Goal: Transaction & Acquisition: Purchase product/service

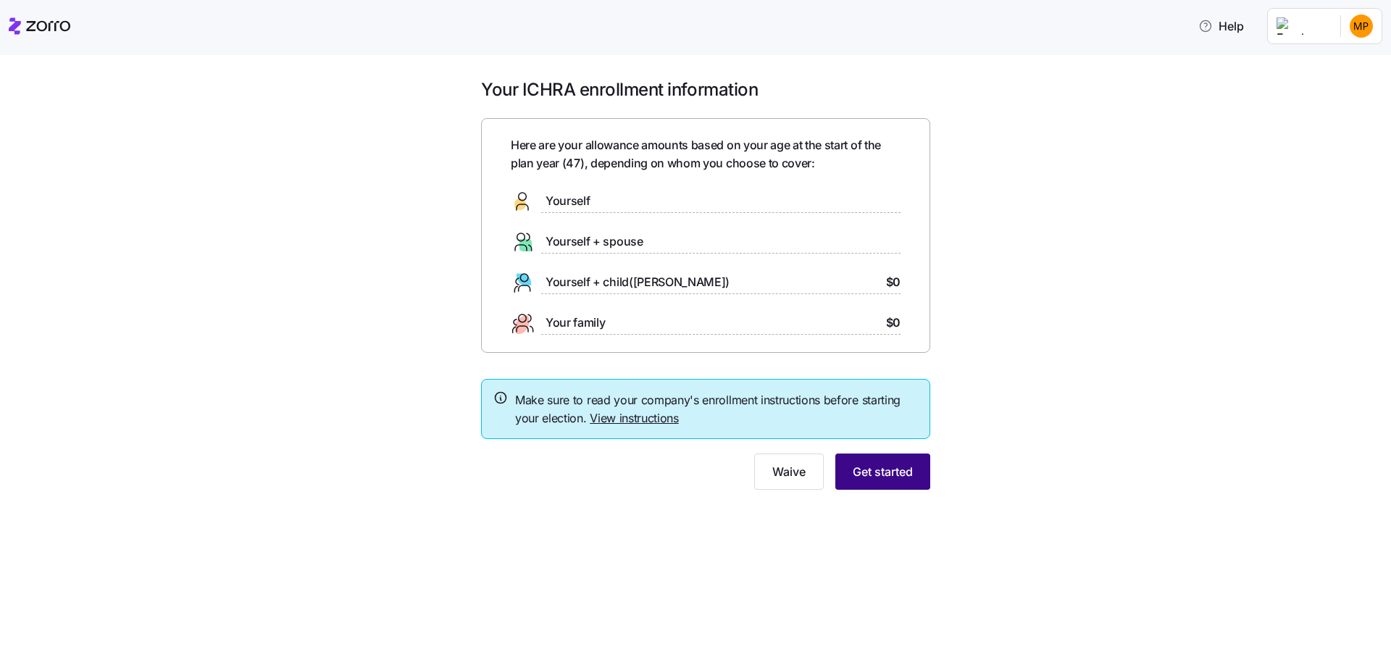
click at [904, 465] on span "Get started" at bounding box center [883, 471] width 60 height 17
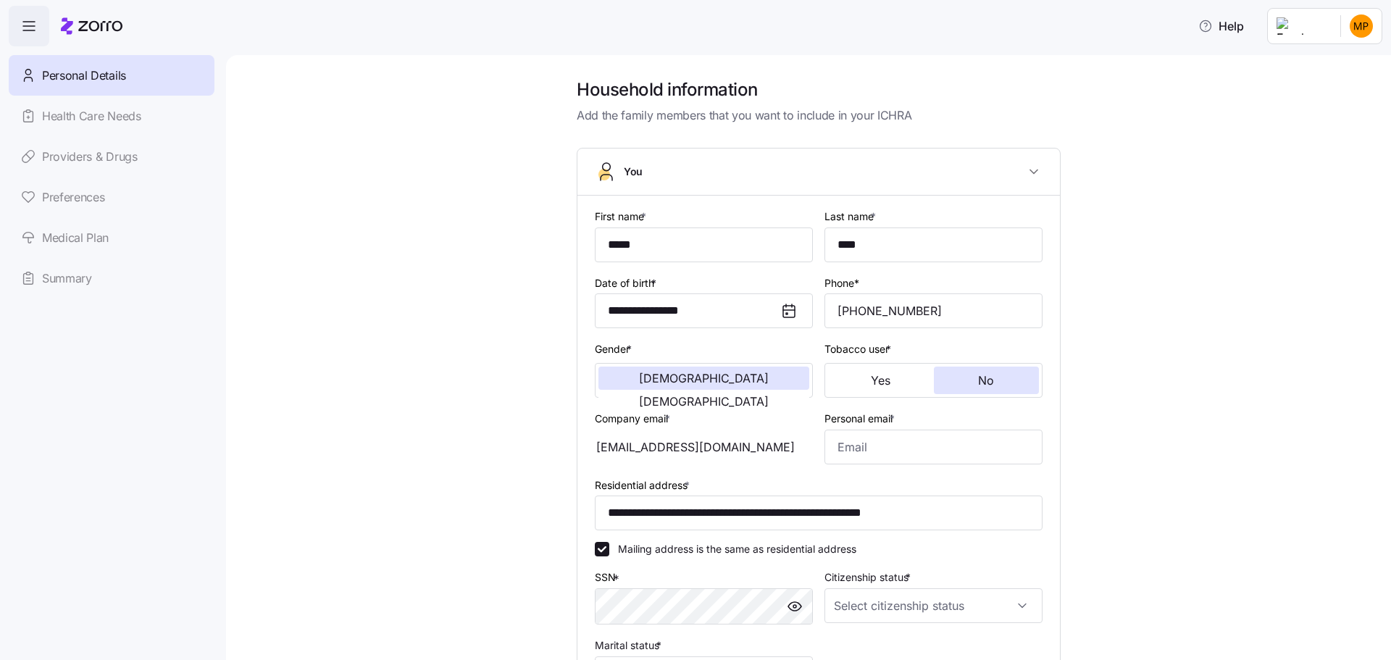
scroll to position [72, 0]
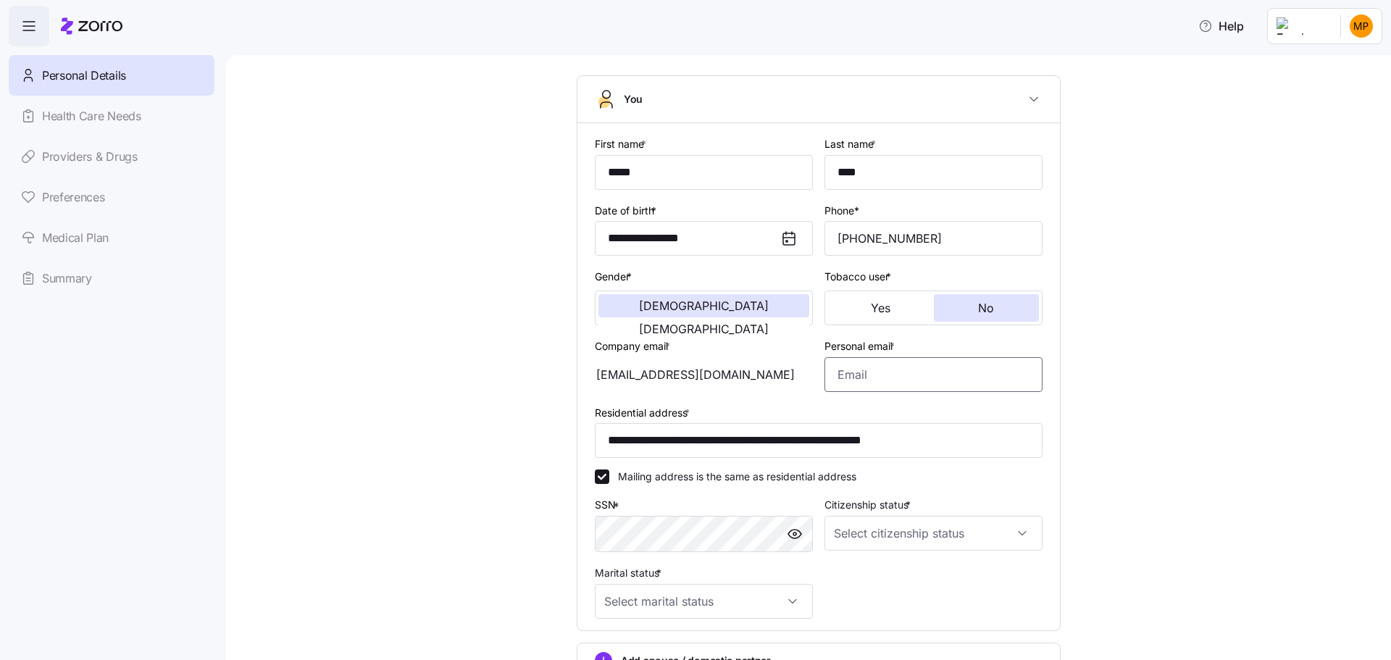
click at [926, 374] on input "Personal email *" at bounding box center [934, 374] width 218 height 35
type input "[EMAIL_ADDRESS][DOMAIN_NAME]"
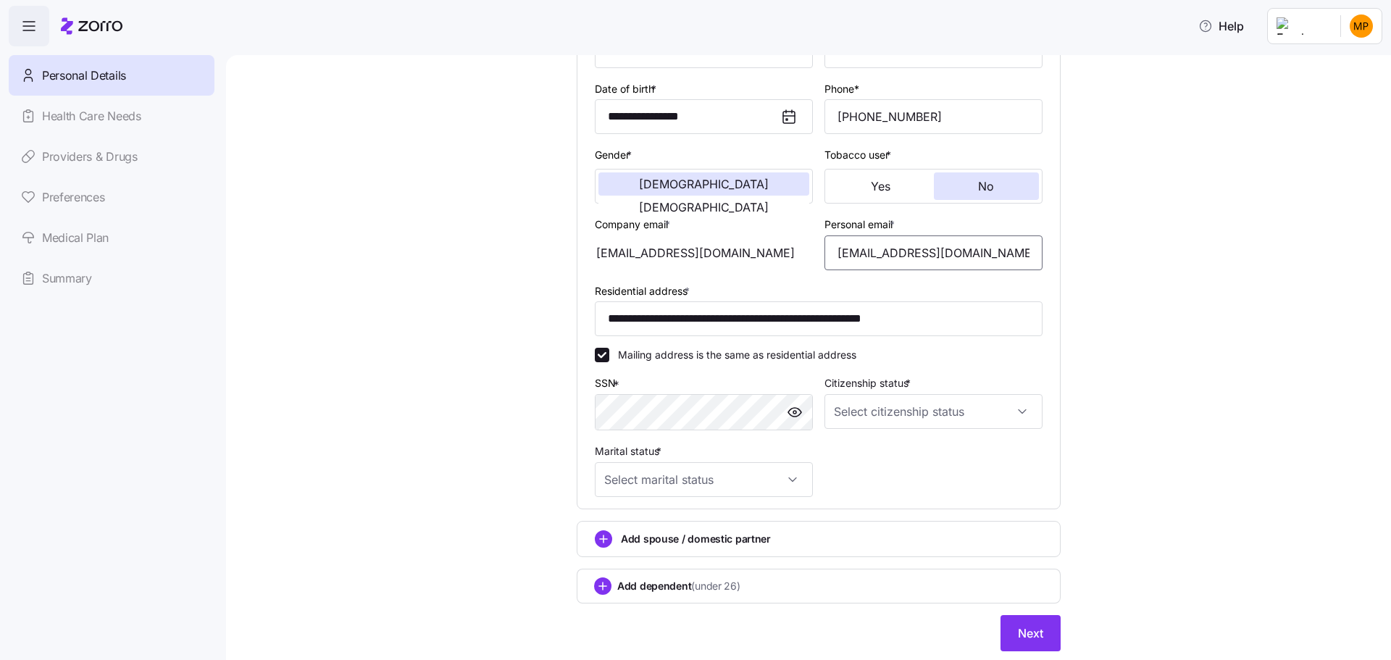
scroll to position [217, 0]
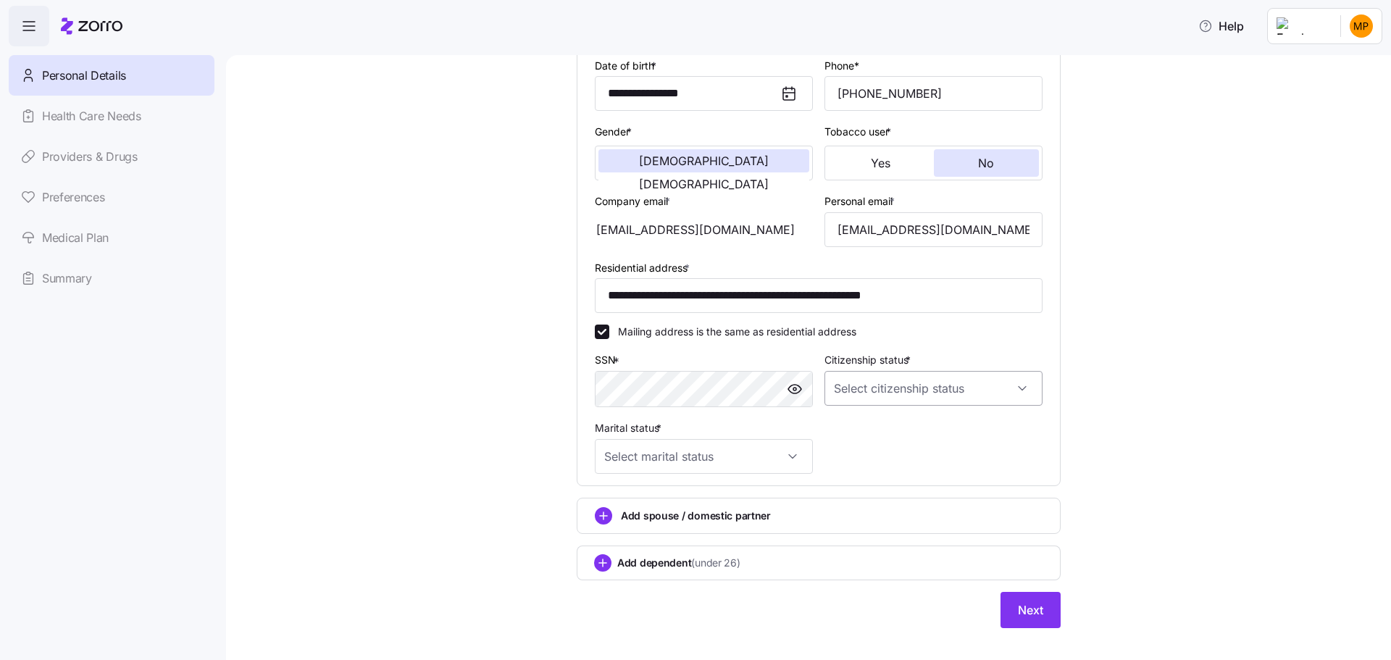
click at [941, 387] on input "Citizenship status *" at bounding box center [934, 388] width 218 height 35
click at [901, 438] on div "[DEMOGRAPHIC_DATA] citizen" at bounding box center [928, 432] width 207 height 30
type input "[DEMOGRAPHIC_DATA] citizen"
click at [720, 466] on input "Marital status *" at bounding box center [704, 456] width 218 height 35
click at [661, 529] on div "Married" at bounding box center [699, 530] width 207 height 30
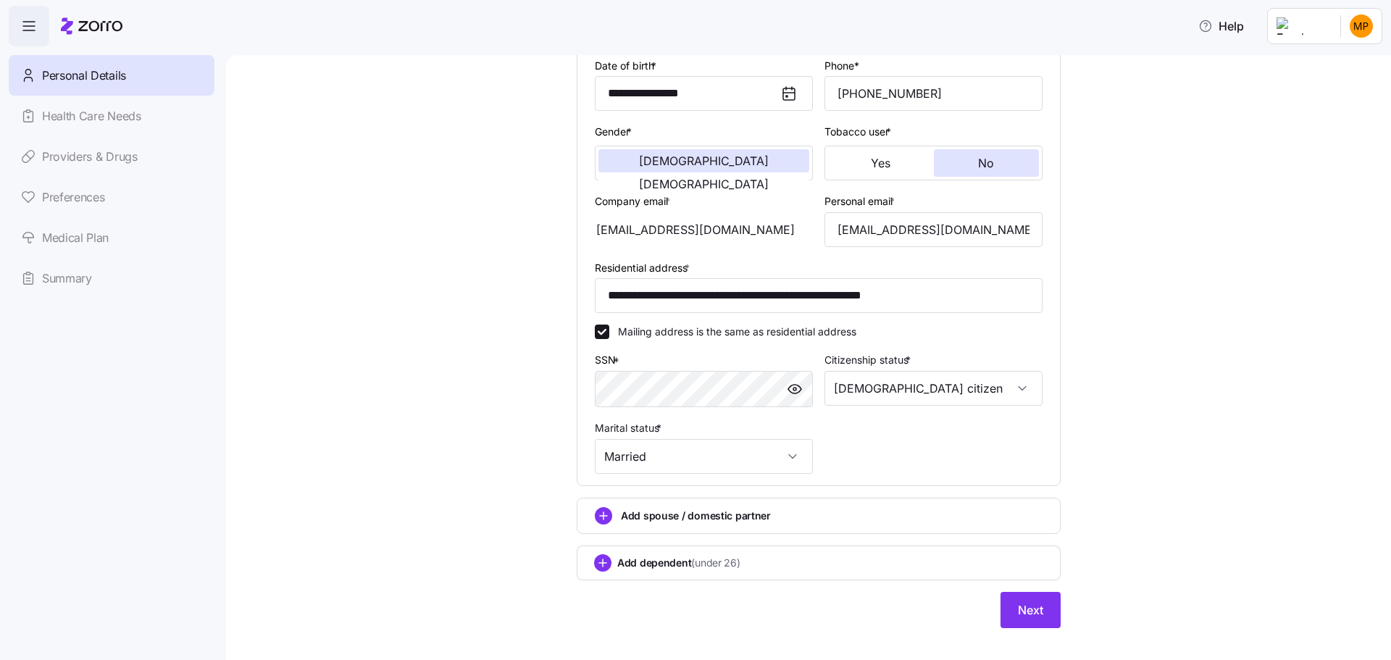
type input "Married"
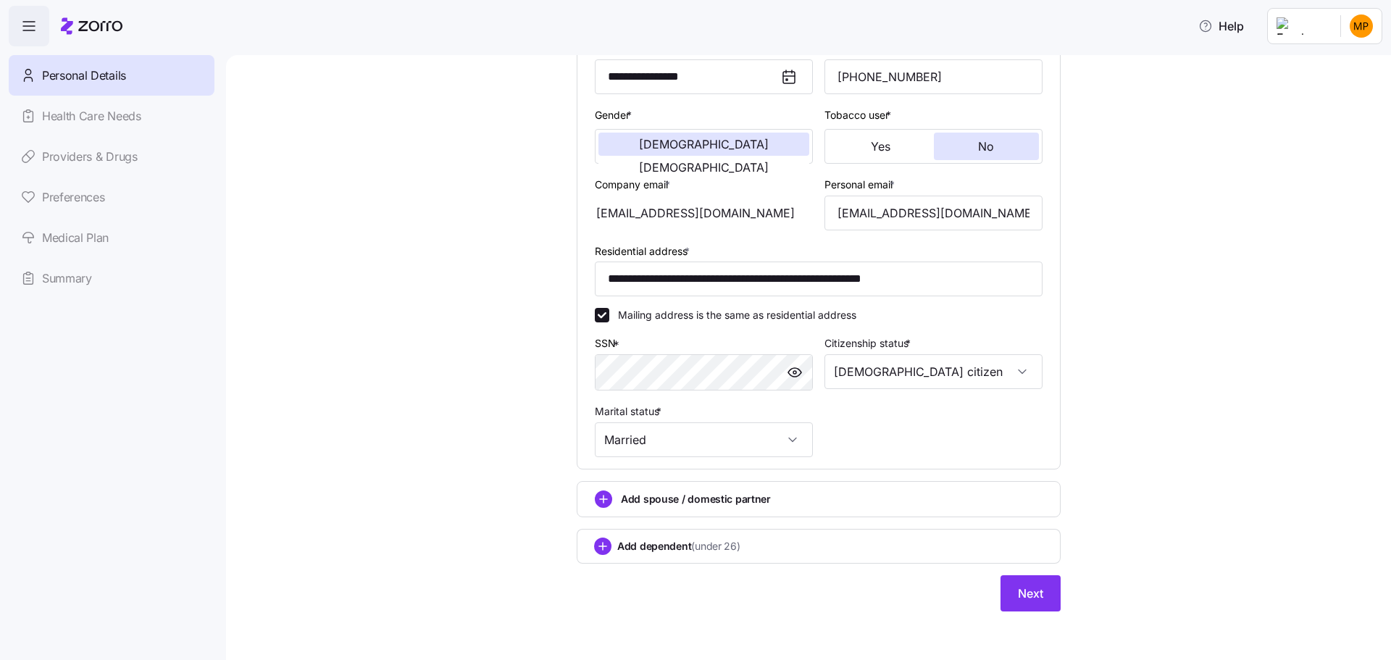
scroll to position [238, 0]
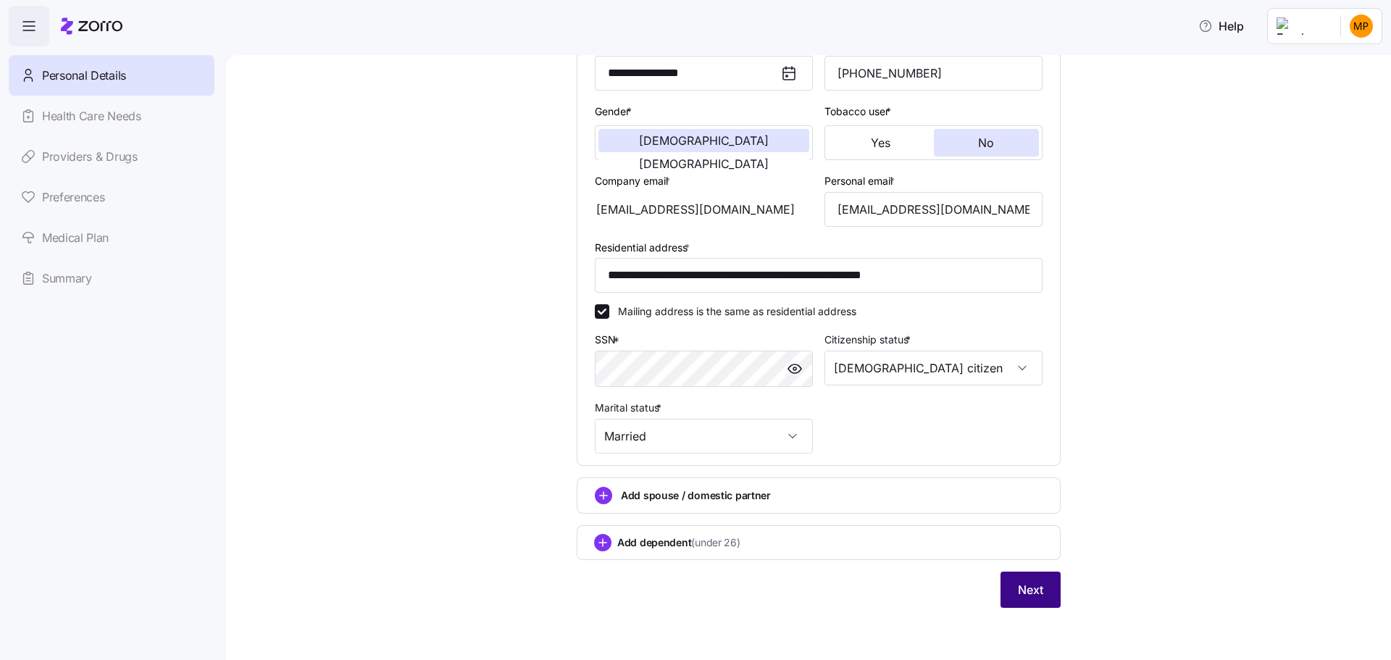
click at [1040, 595] on button "Next" at bounding box center [1031, 590] width 60 height 36
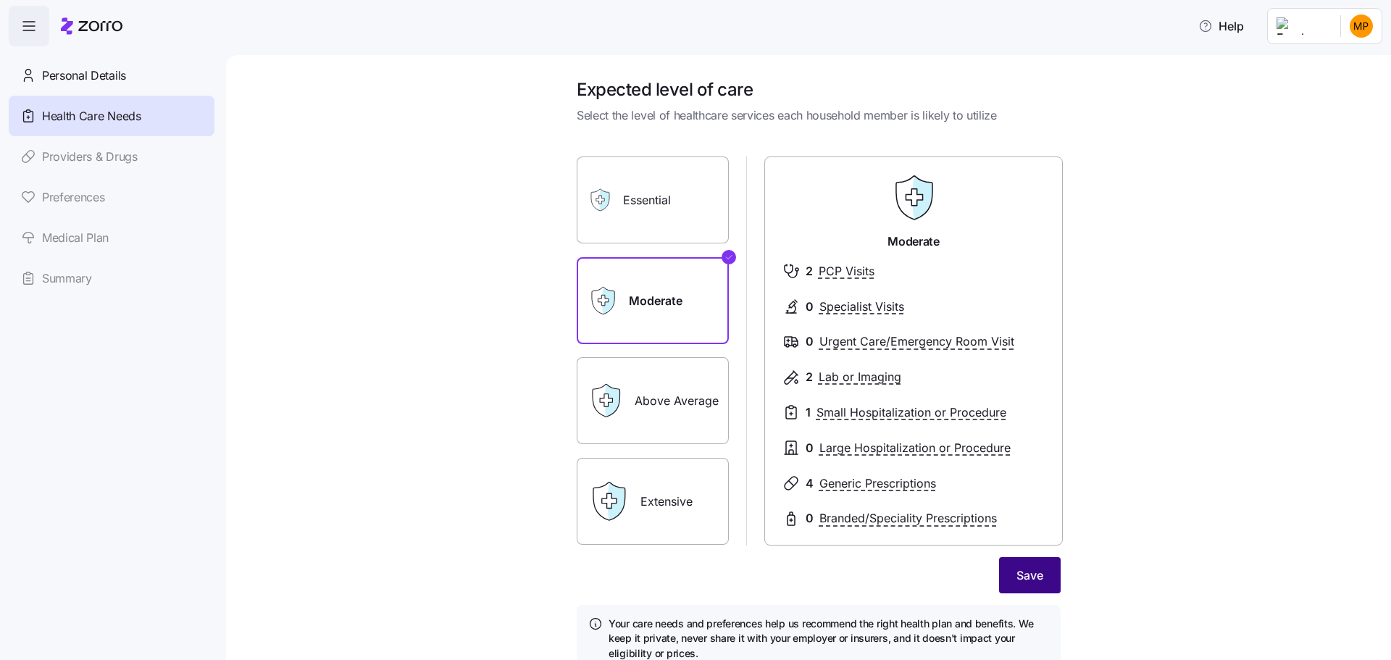
click at [1017, 569] on span "Save" at bounding box center [1030, 575] width 27 height 17
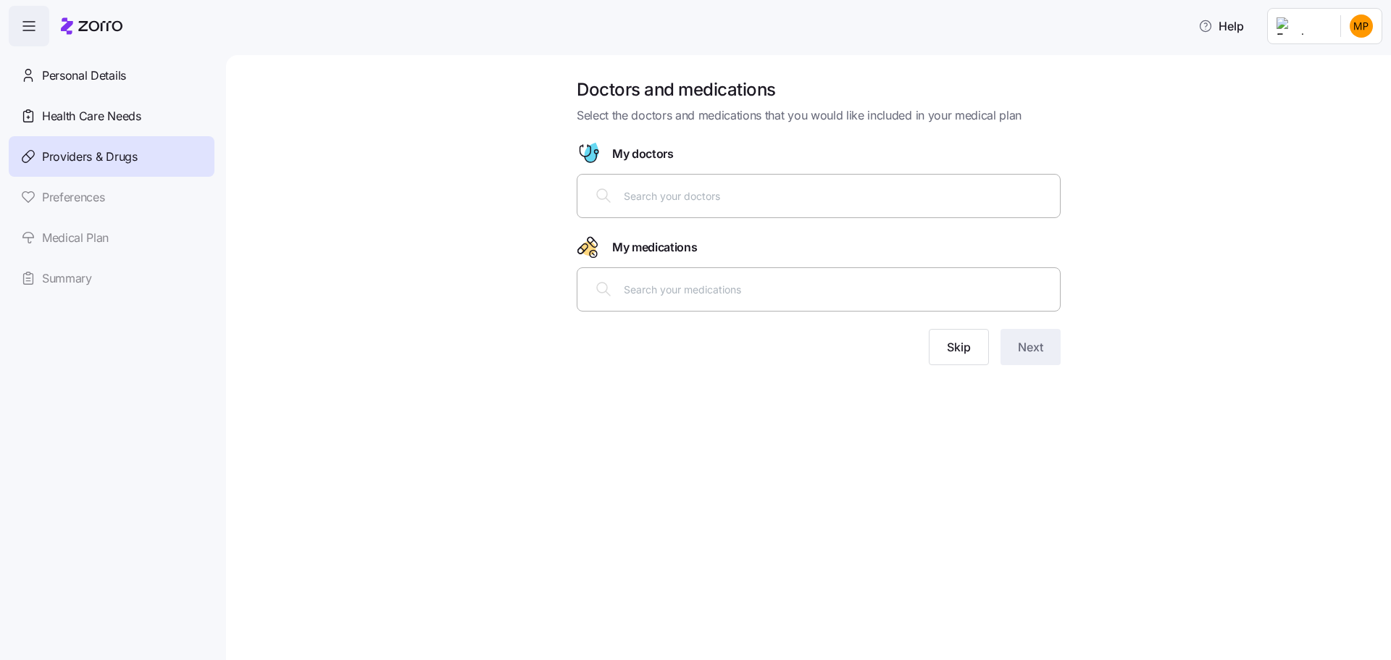
click at [851, 204] on input "text" at bounding box center [838, 196] width 428 height 16
type input "hull"
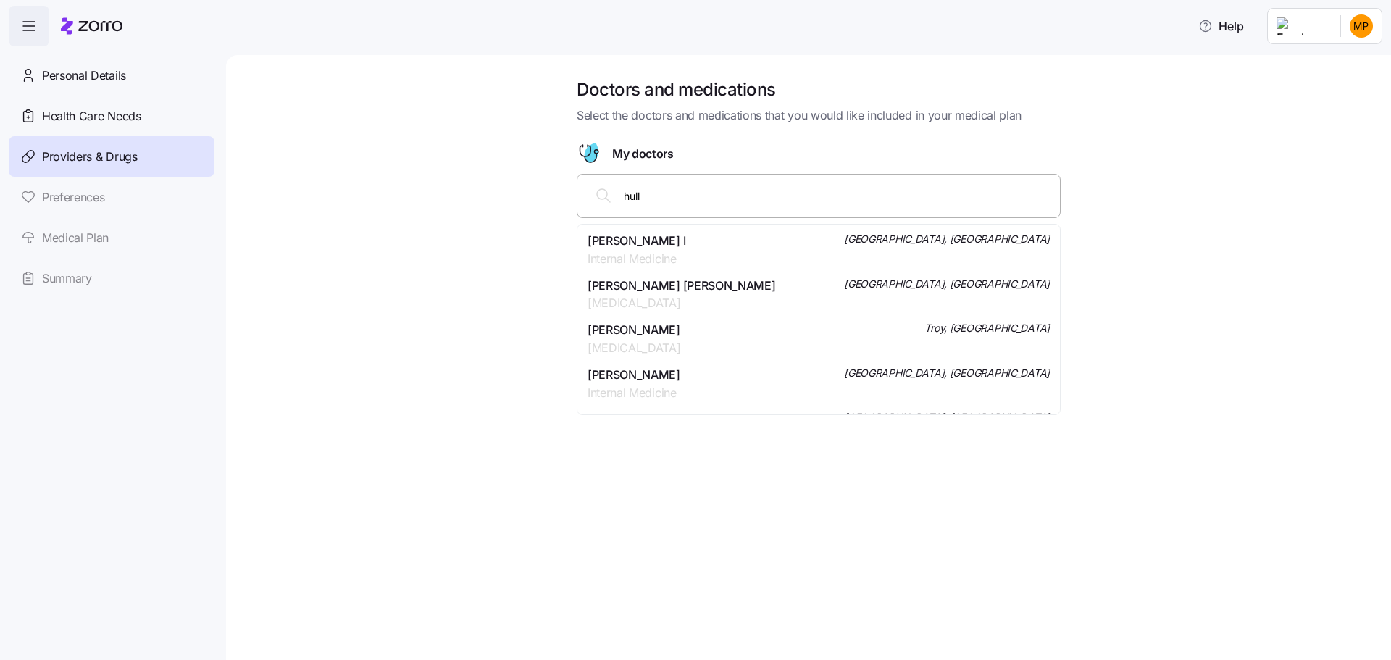
click at [797, 235] on div "[PERSON_NAME] I Internal Medicine [GEOGRAPHIC_DATA], [GEOGRAPHIC_DATA]" at bounding box center [819, 250] width 462 height 36
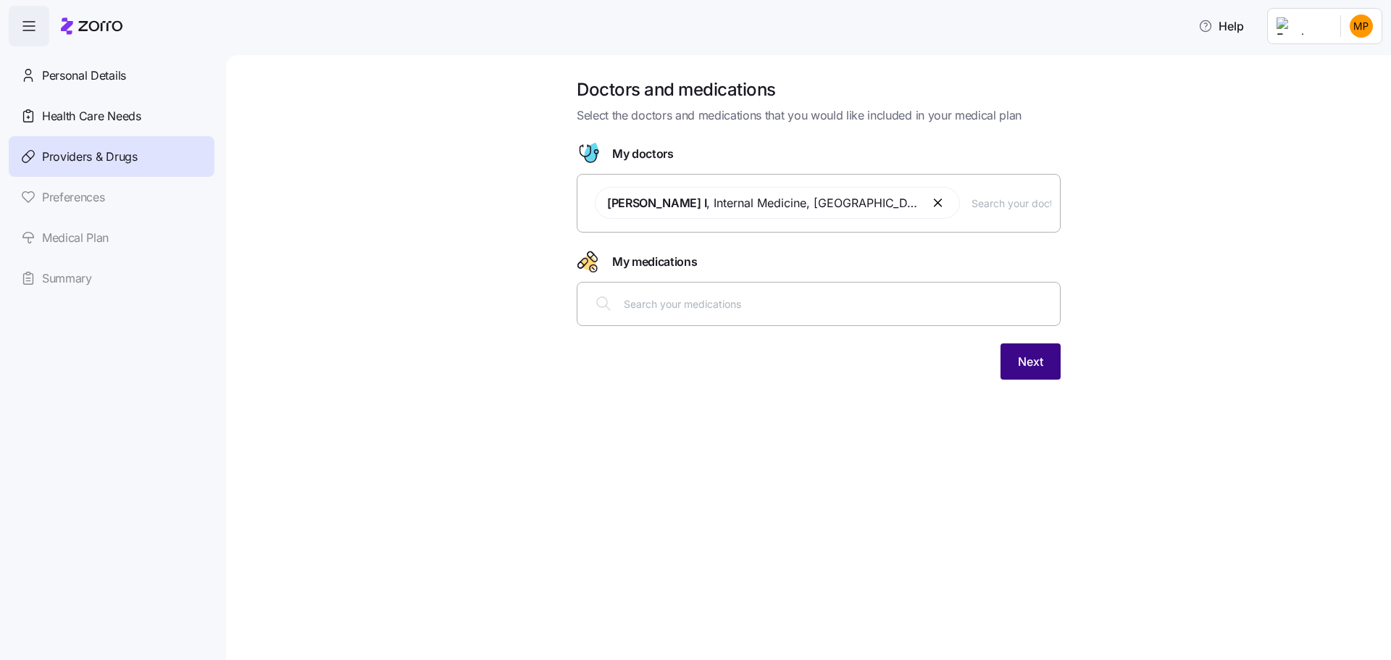
click at [1010, 364] on button "Next" at bounding box center [1031, 361] width 60 height 36
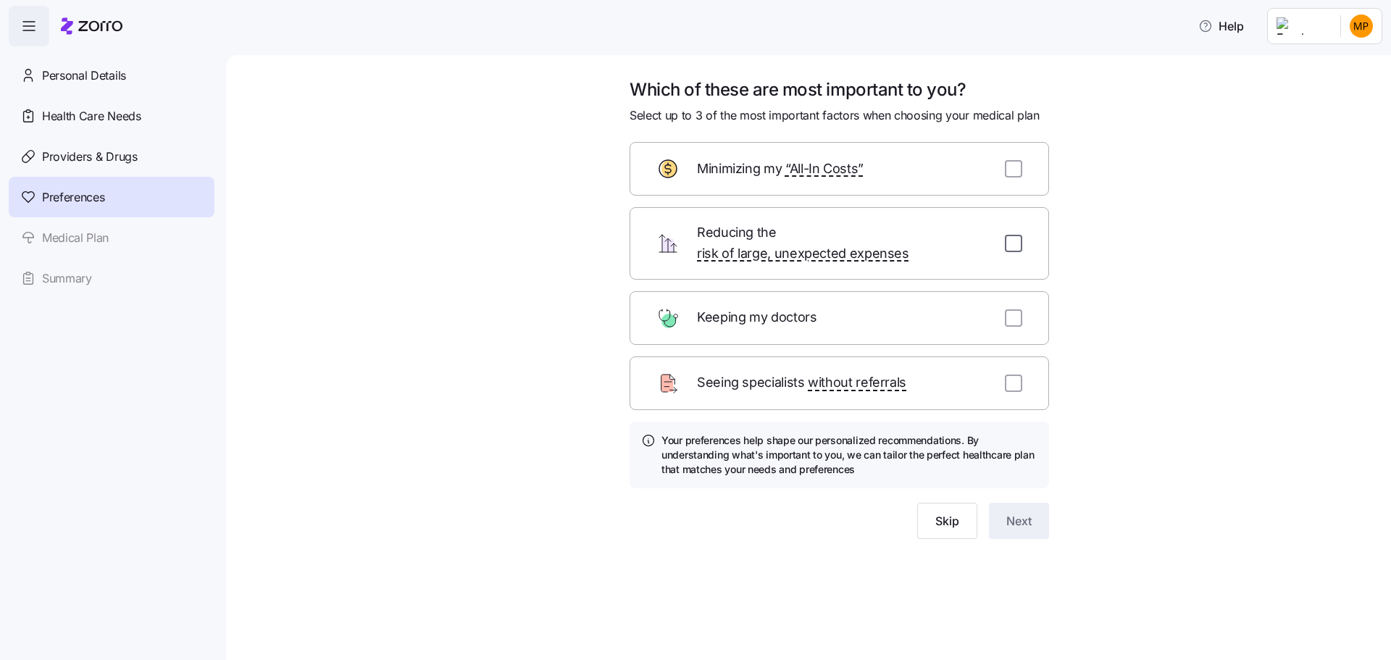
click at [1016, 235] on input "checkbox" at bounding box center [1013, 243] width 17 height 17
checkbox input "true"
click at [1015, 309] on input "checkbox" at bounding box center [1013, 317] width 17 height 17
checkbox input "true"
click at [1020, 166] on input "checkbox" at bounding box center [1013, 168] width 17 height 17
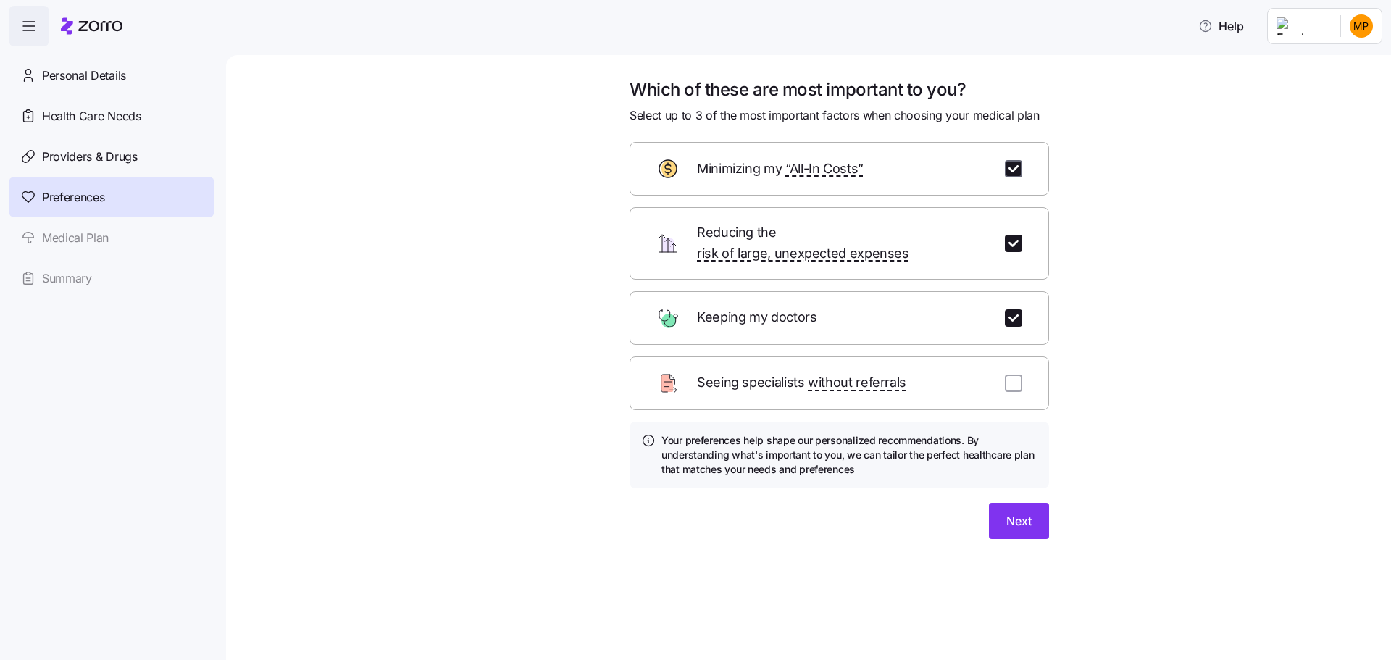
checkbox input "true"
click at [1012, 512] on span "Next" at bounding box center [1018, 520] width 25 height 17
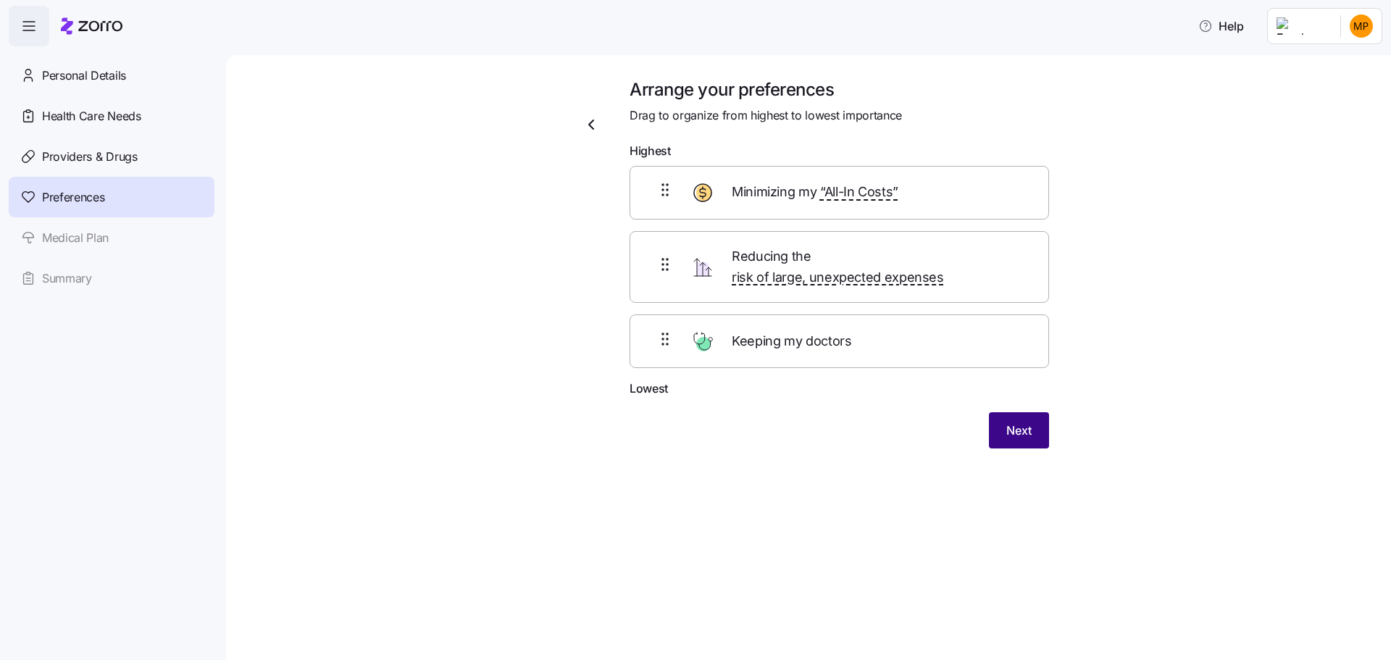
click at [1027, 425] on button "Next" at bounding box center [1019, 430] width 60 height 36
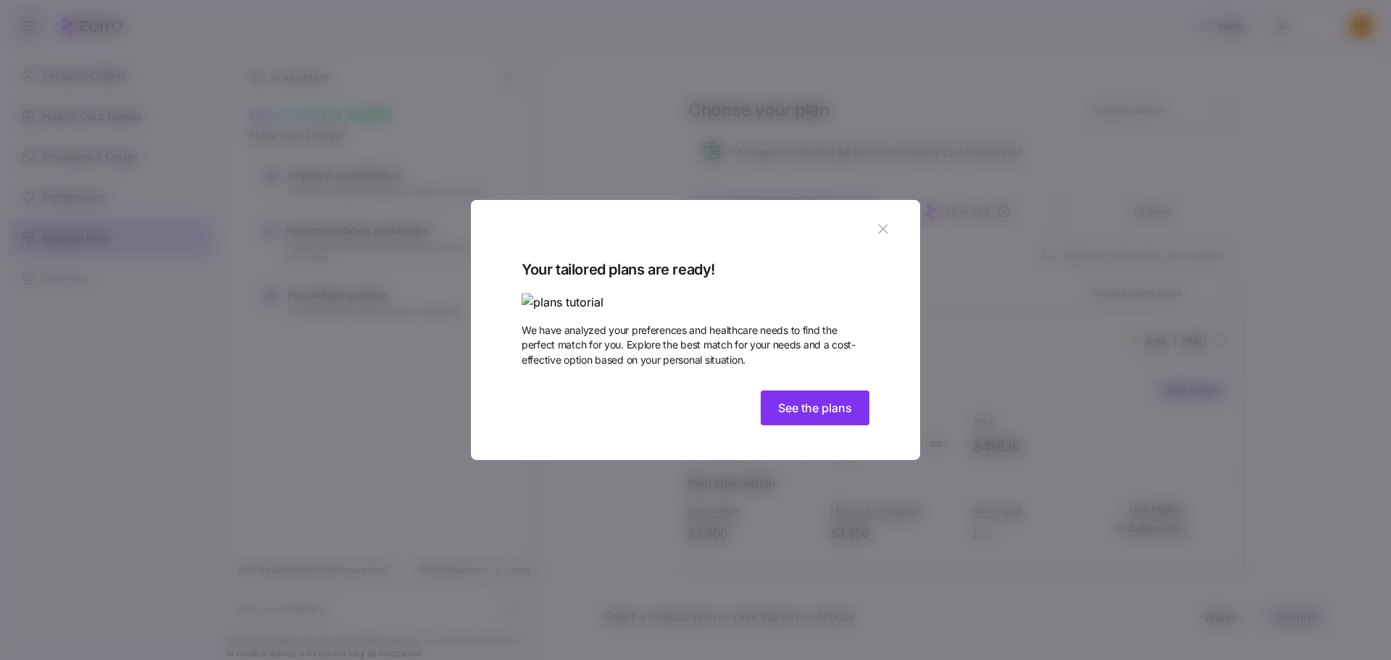
click at [663, 293] on img at bounding box center [696, 302] width 348 height 18
click at [835, 417] on span "See the plans" at bounding box center [815, 407] width 74 height 17
type textarea "x"
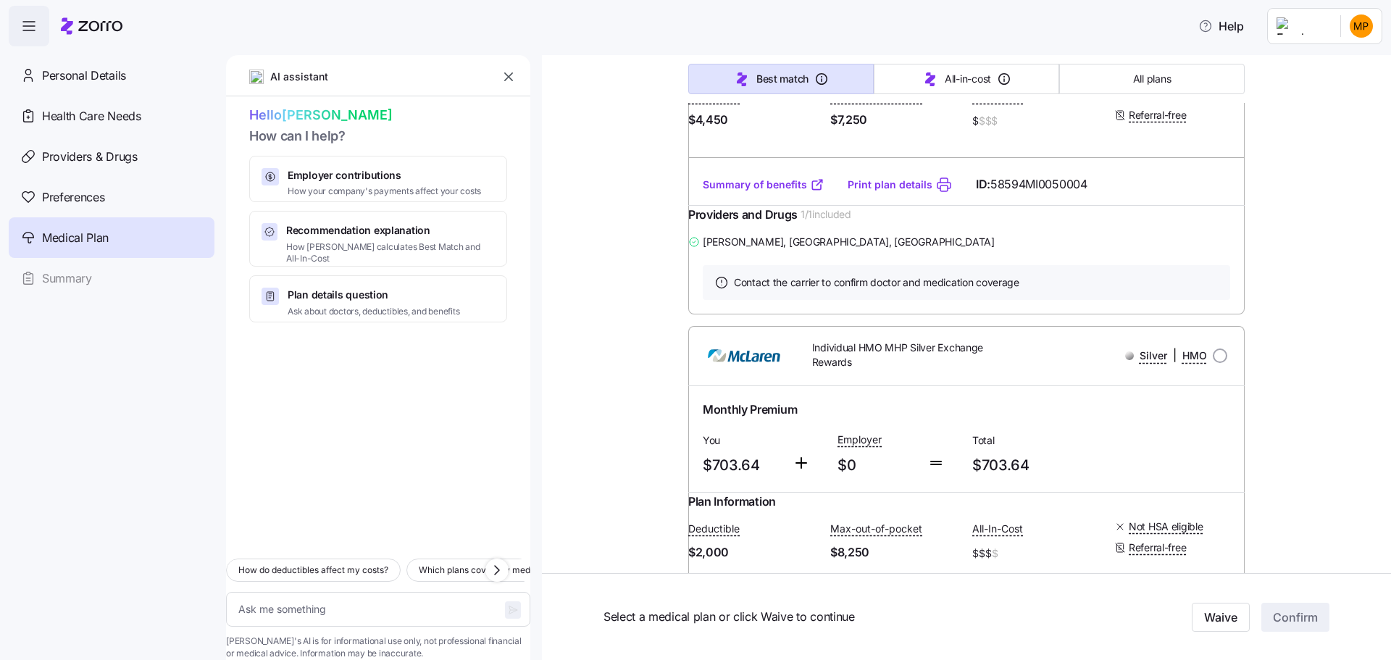
scroll to position [1739, 0]
